Goal: Task Accomplishment & Management: Manage account settings

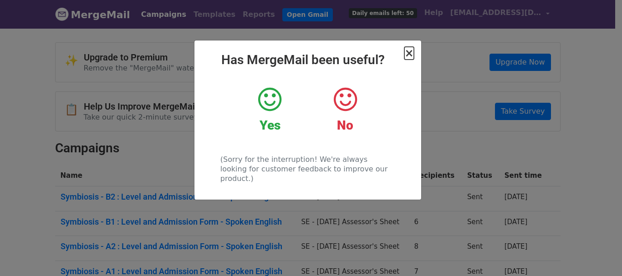
click at [408, 54] on span "×" at bounding box center [408, 53] width 9 height 13
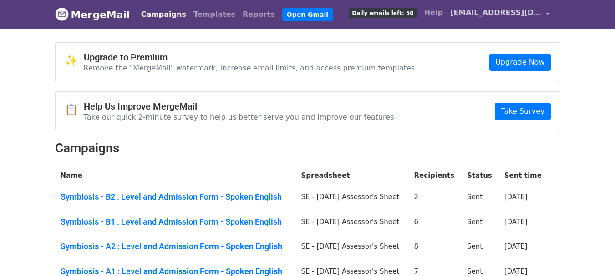
click at [549, 13] on link "[EMAIL_ADDRESS][DOMAIN_NAME]" at bounding box center [500, 14] width 107 height 21
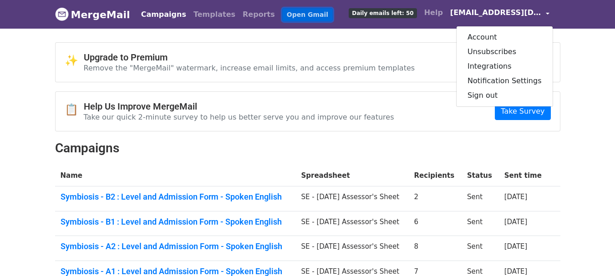
click at [282, 14] on link "Open Gmail" at bounding box center [307, 14] width 51 height 13
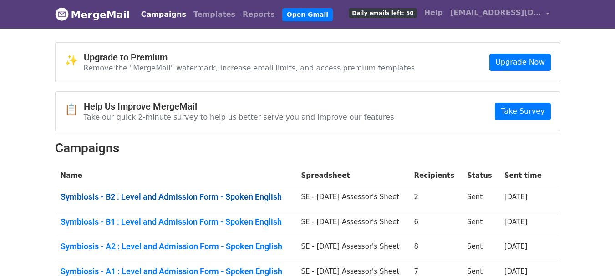
click at [223, 195] on link "Symbiosis - B2 : Level and Admission Form - Spoken English" at bounding box center [176, 197] width 230 height 10
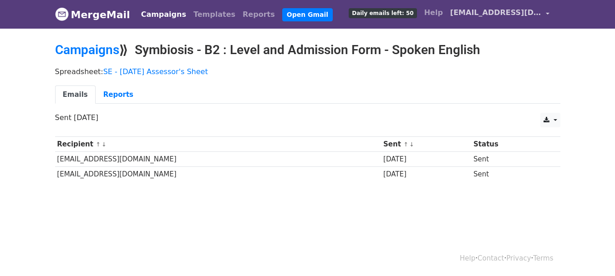
click at [512, 13] on span "[EMAIL_ADDRESS][DOMAIN_NAME]" at bounding box center [495, 12] width 91 height 11
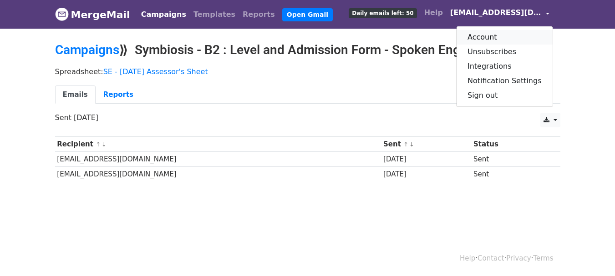
click at [485, 36] on link "Account" at bounding box center [505, 37] width 96 height 15
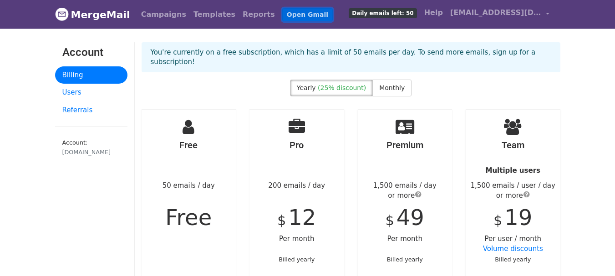
click at [282, 12] on link "Open Gmail" at bounding box center [307, 14] width 51 height 13
